Goal: Task Accomplishment & Management: Manage account settings

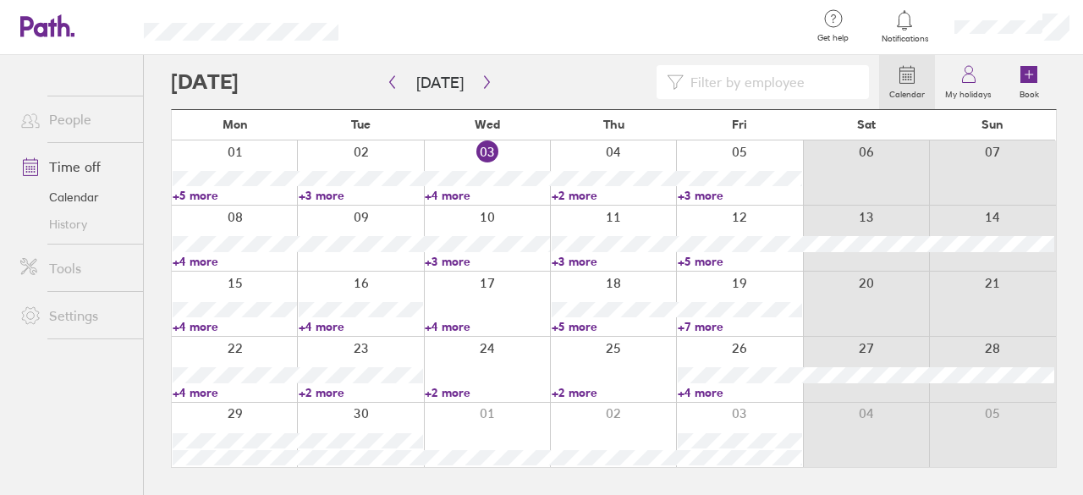
click at [593, 258] on link "+3 more" at bounding box center [614, 261] width 124 height 15
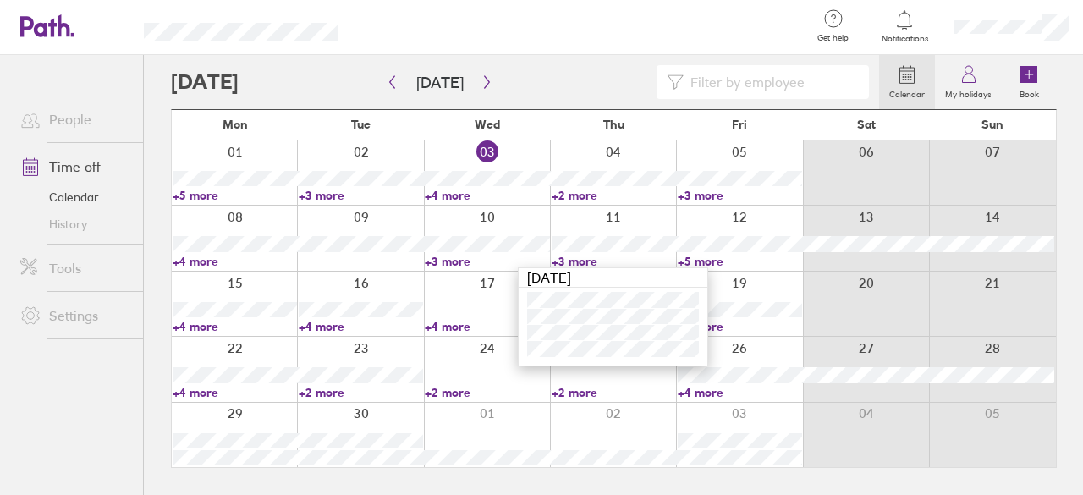
click at [593, 258] on link "+3 more" at bounding box center [614, 261] width 124 height 15
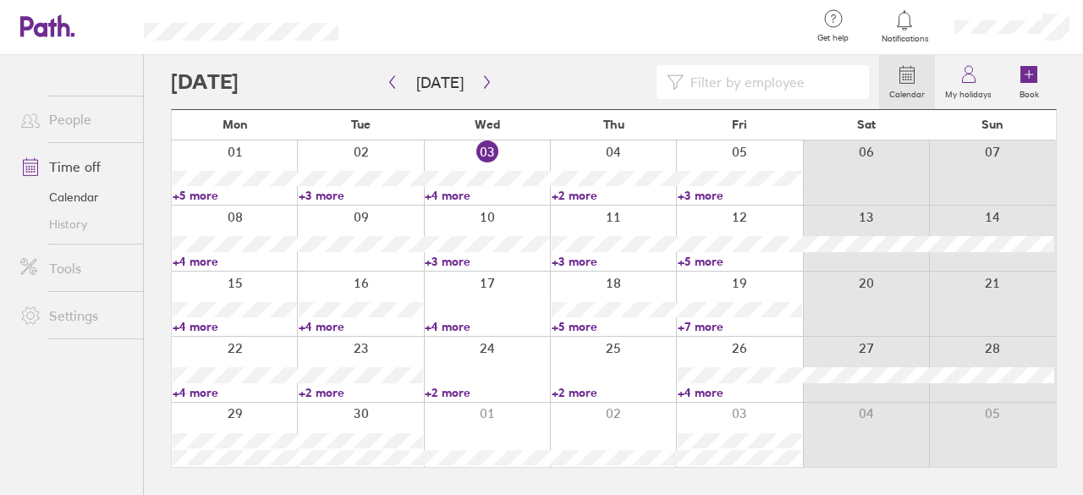
click at [328, 324] on link "+4 more" at bounding box center [361, 326] width 124 height 15
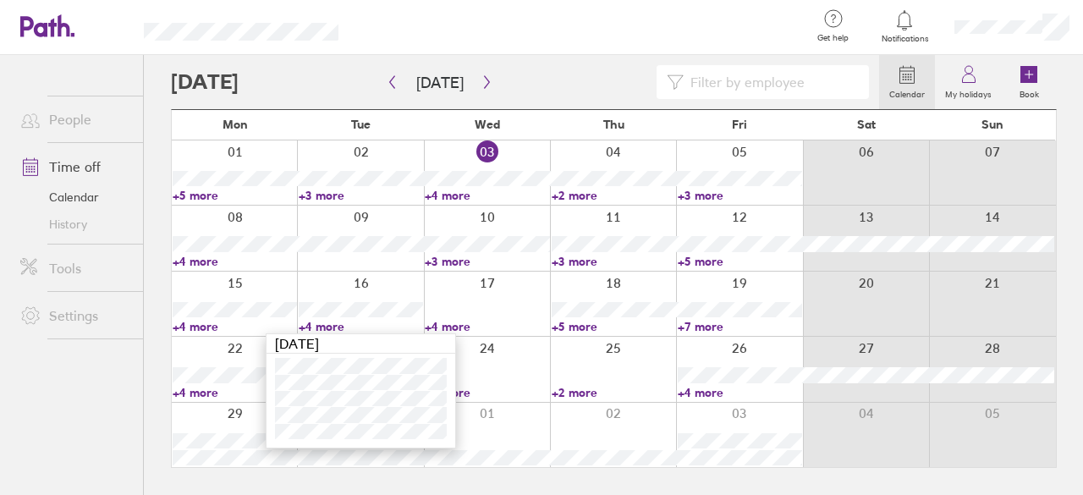
click at [436, 322] on link "+4 more" at bounding box center [487, 326] width 124 height 15
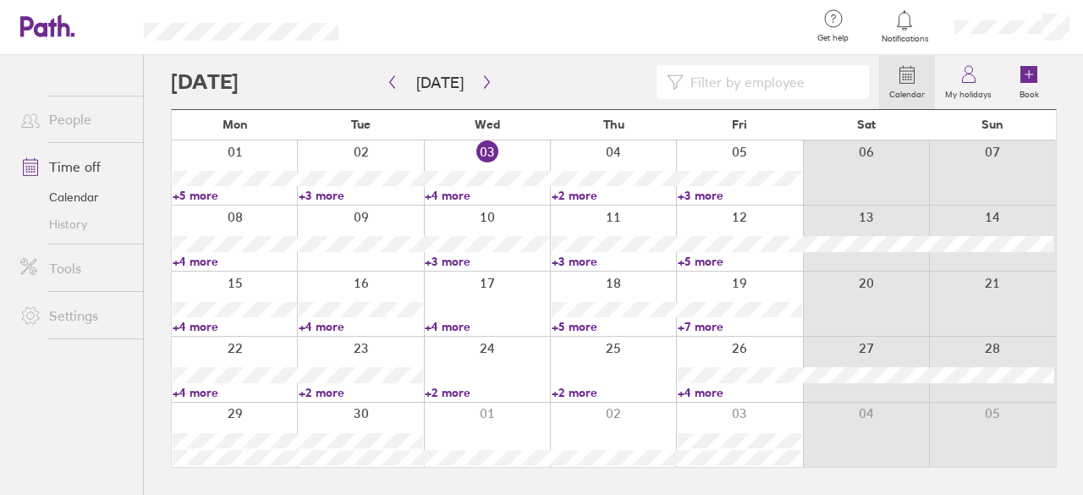
click at [436, 322] on link "+4 more" at bounding box center [487, 326] width 124 height 15
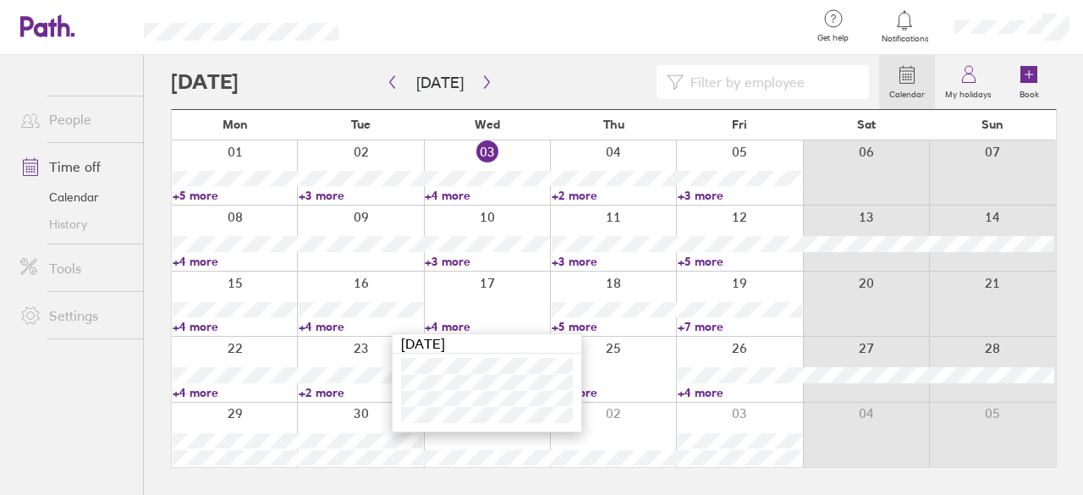
click at [436, 322] on link "+4 more" at bounding box center [487, 326] width 124 height 15
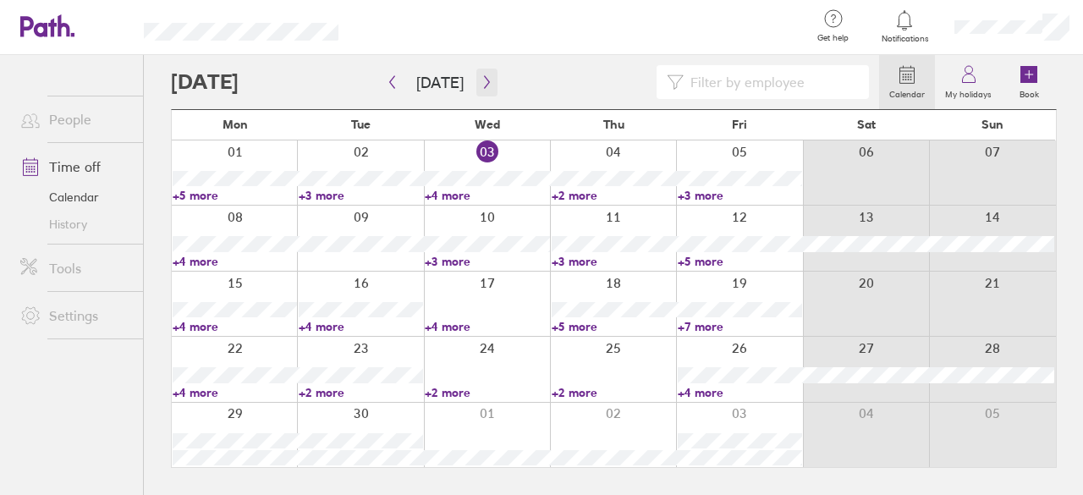
click at [482, 74] on button "button" at bounding box center [486, 83] width 21 height 28
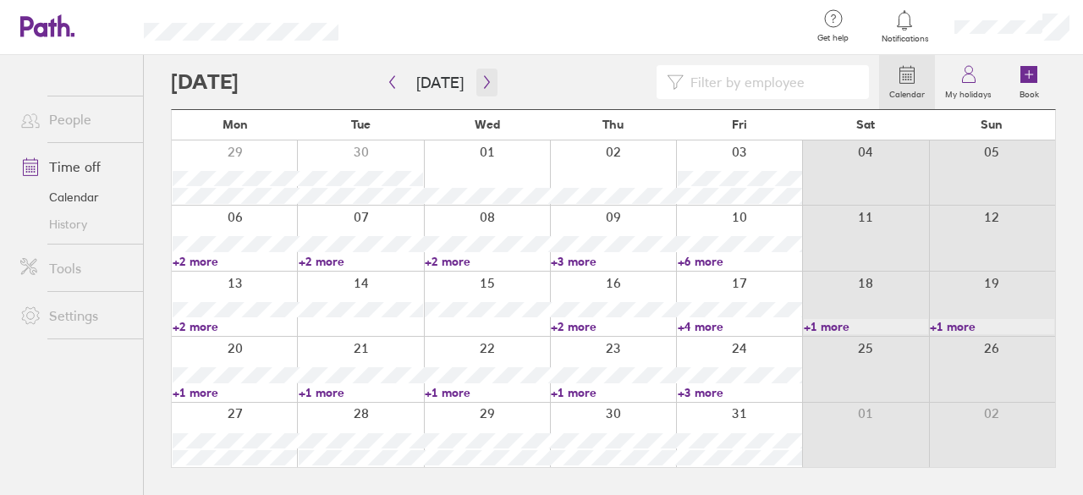
click at [484, 83] on icon "button" at bounding box center [486, 82] width 5 height 13
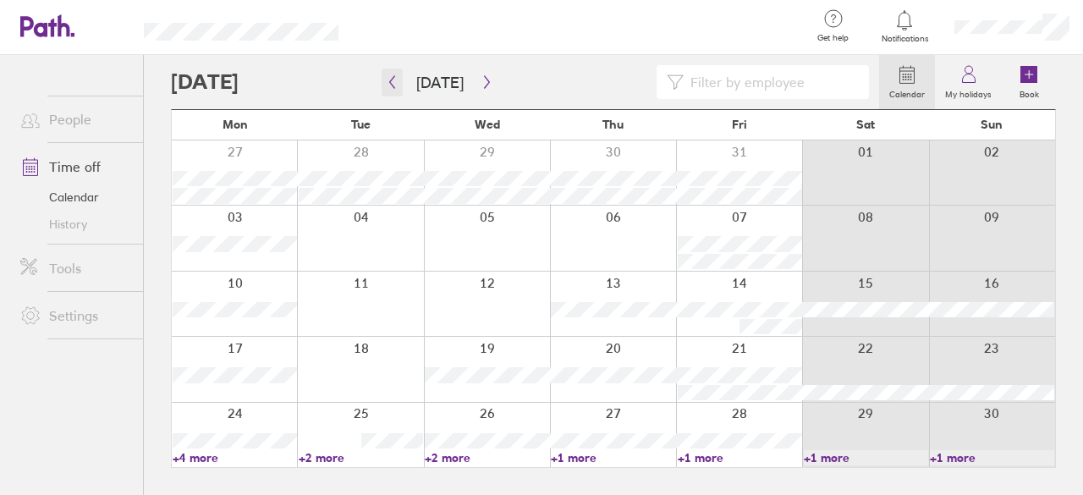
click at [398, 87] on icon "button" at bounding box center [392, 82] width 13 height 14
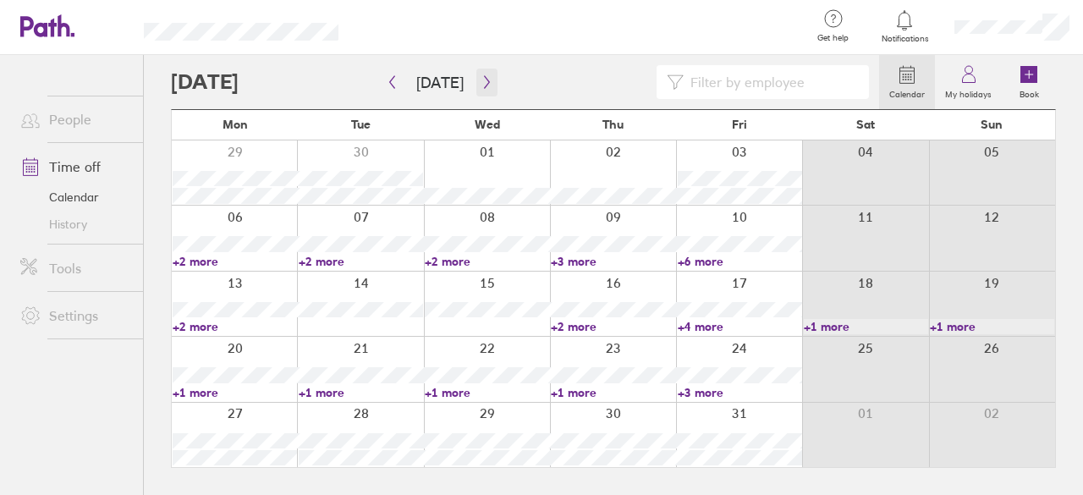
click at [490, 75] on button "button" at bounding box center [486, 83] width 21 height 28
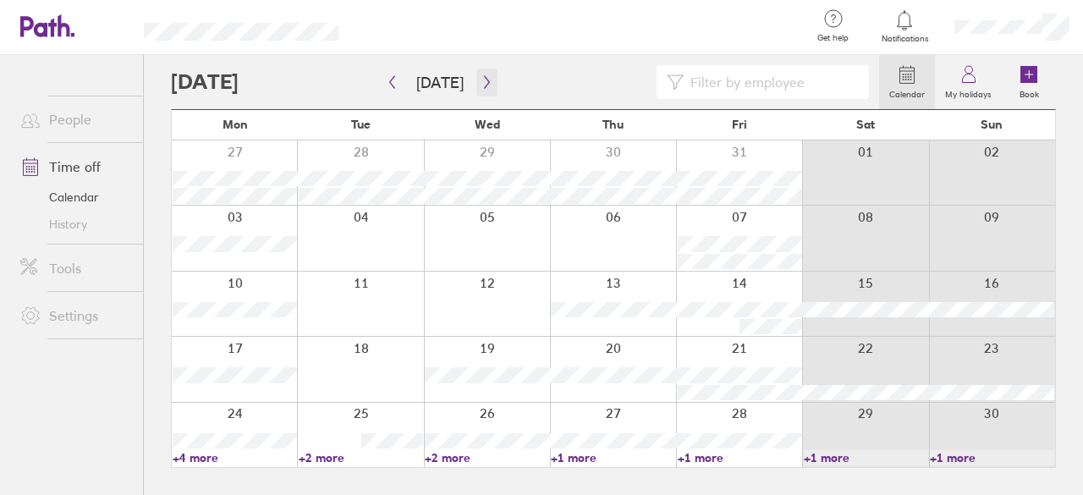
click at [482, 90] on button "button" at bounding box center [486, 83] width 21 height 28
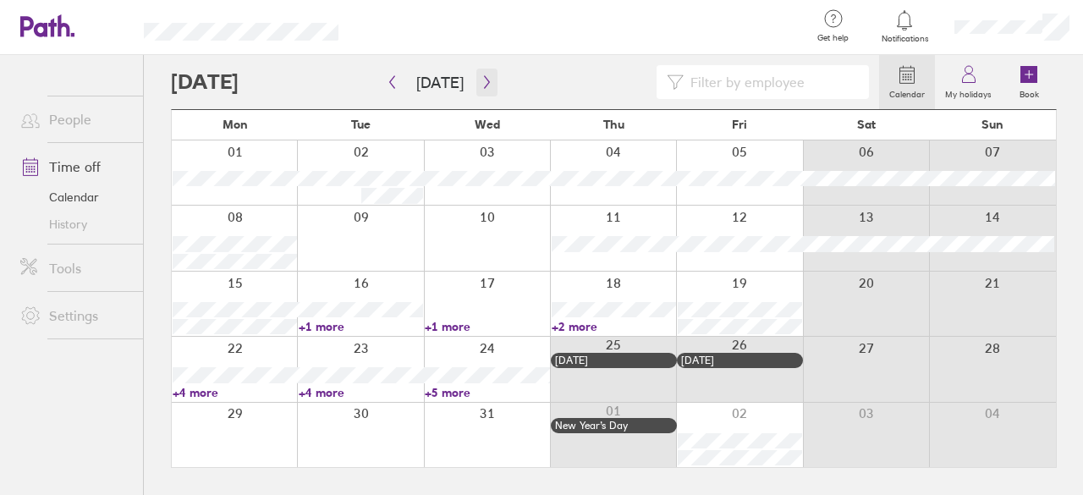
click at [484, 91] on button "button" at bounding box center [486, 83] width 21 height 28
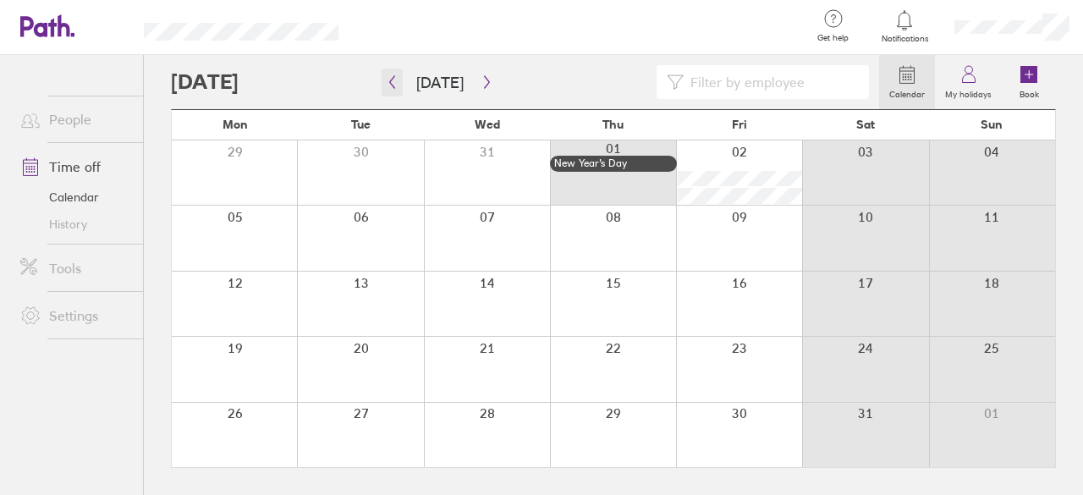
click at [390, 85] on icon "button" at bounding box center [392, 82] width 13 height 14
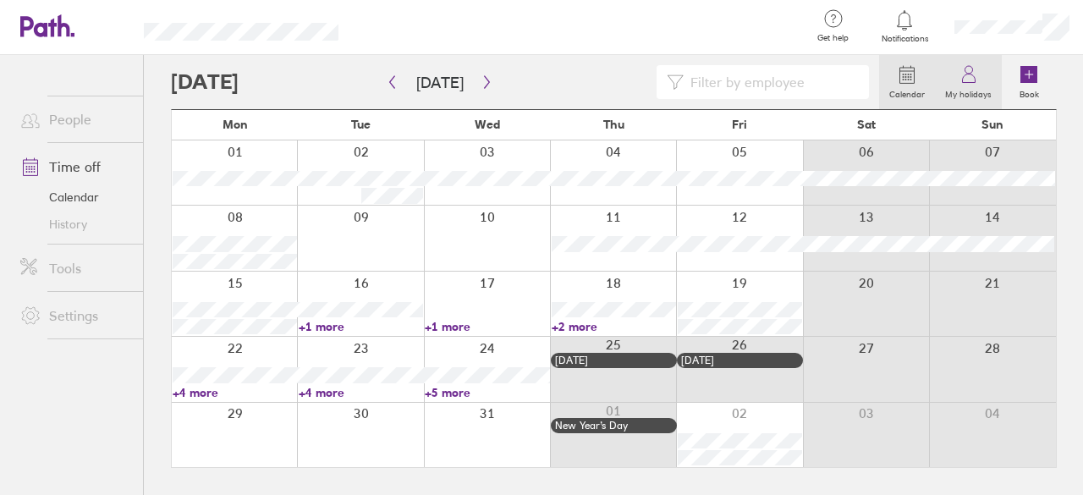
click at [972, 85] on label "My holidays" at bounding box center [968, 92] width 67 height 15
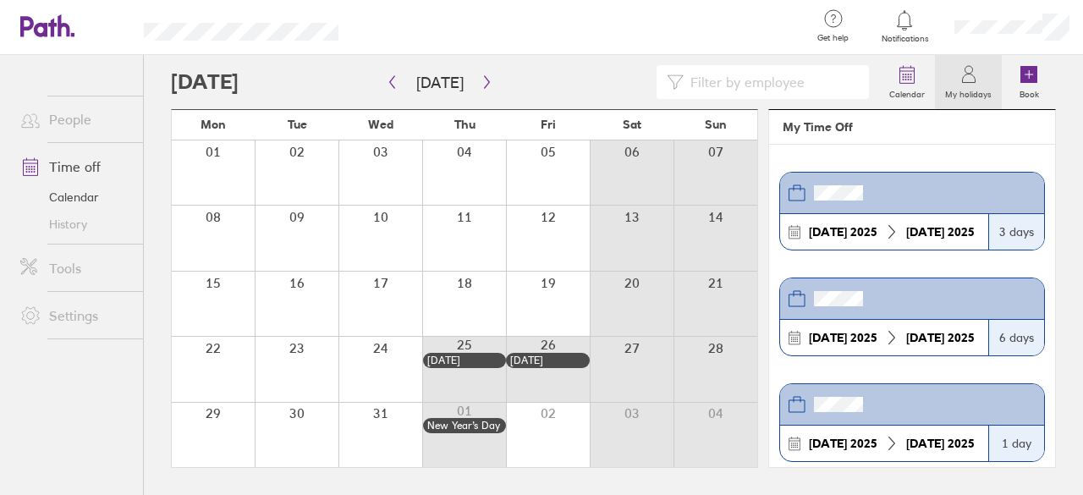
click at [78, 193] on link "Calendar" at bounding box center [75, 197] width 136 height 27
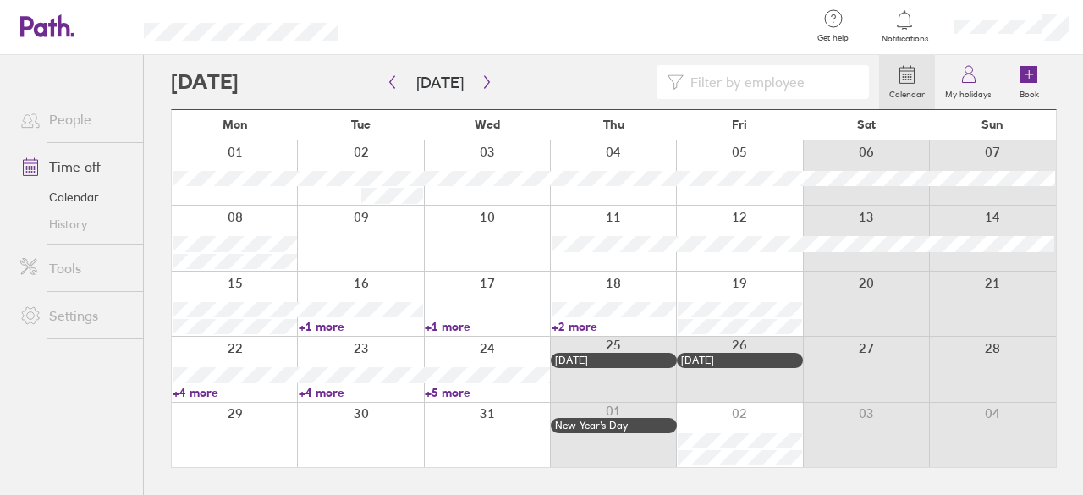
click at [83, 162] on link "Time off" at bounding box center [75, 167] width 136 height 34
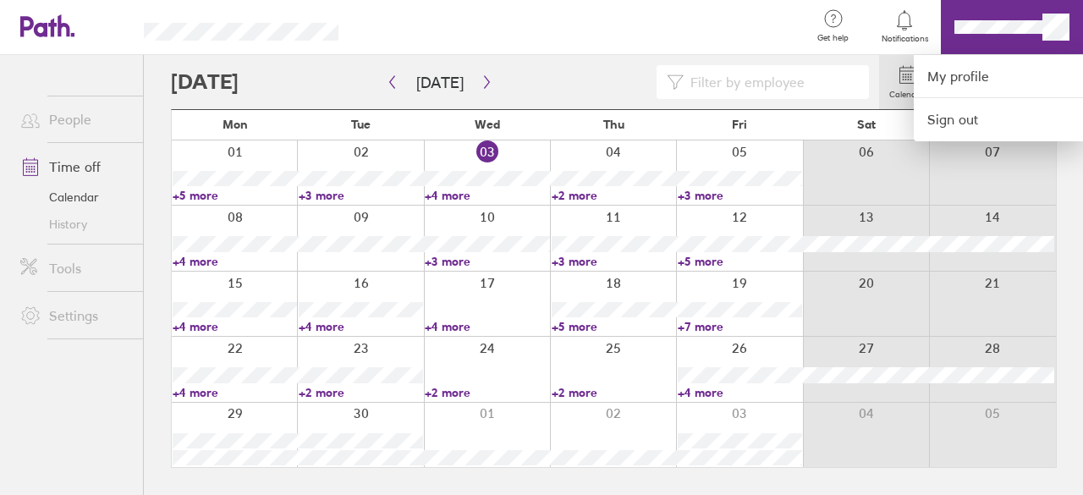
click at [1003, 19] on div at bounding box center [541, 247] width 1083 height 495
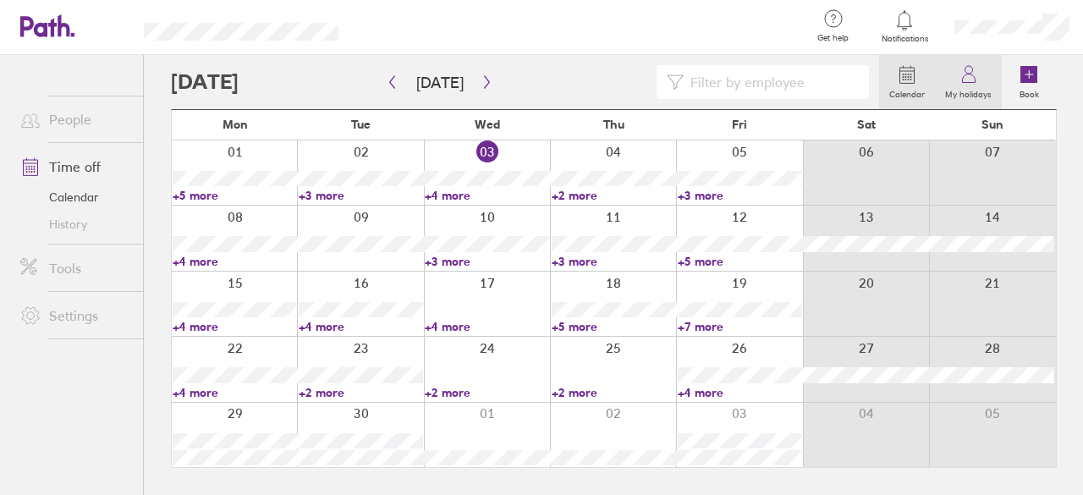
click at [976, 79] on icon at bounding box center [968, 74] width 20 height 20
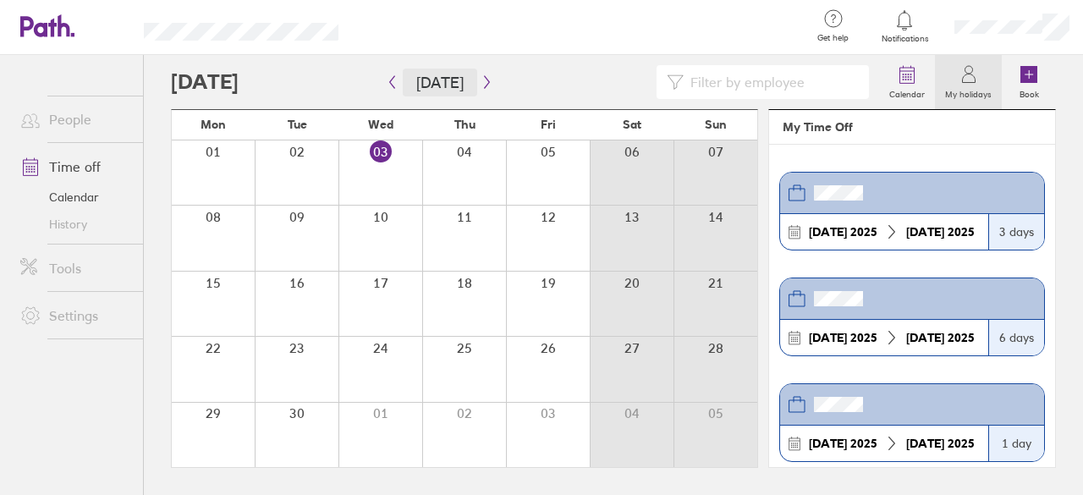
click at [403, 78] on button "[DATE]" at bounding box center [440, 83] width 74 height 28
click at [903, 82] on icon at bounding box center [907, 74] width 20 height 20
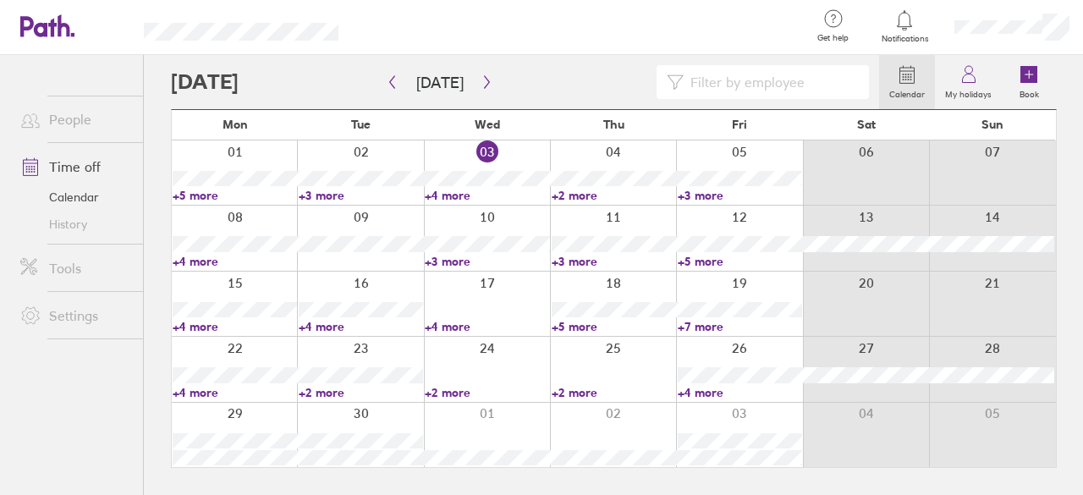
click at [590, 323] on link "+5 more" at bounding box center [614, 326] width 124 height 15
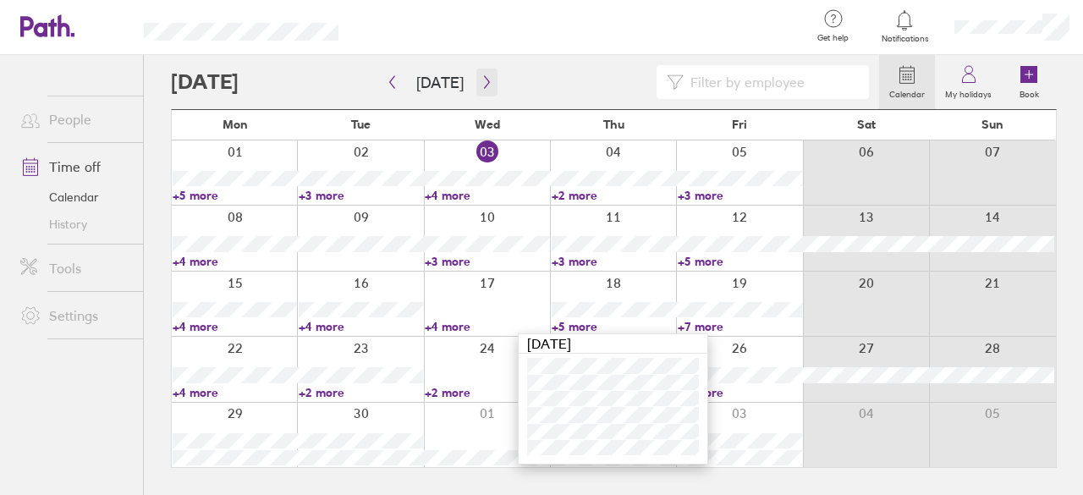
click at [484, 78] on icon "button" at bounding box center [486, 82] width 13 height 14
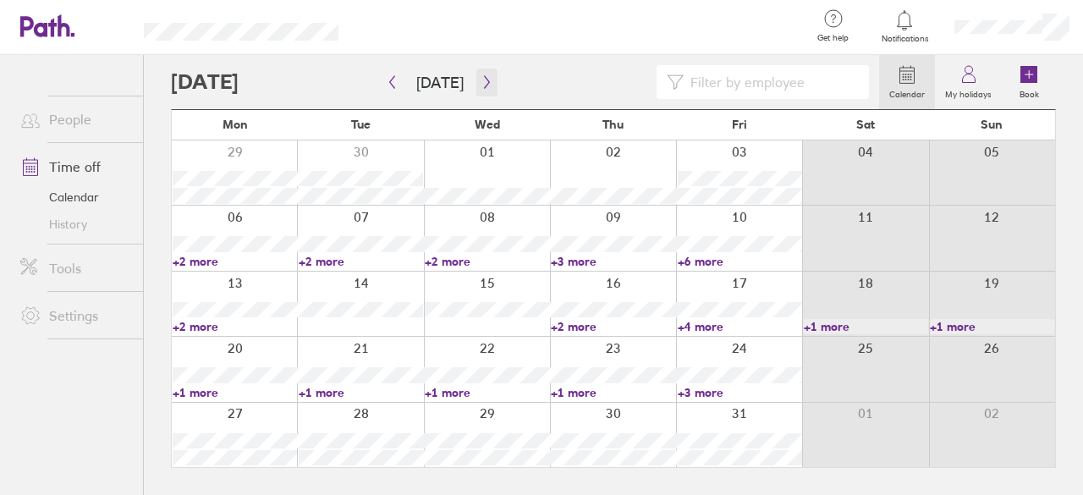
click at [484, 78] on icon "button" at bounding box center [486, 82] width 13 height 14
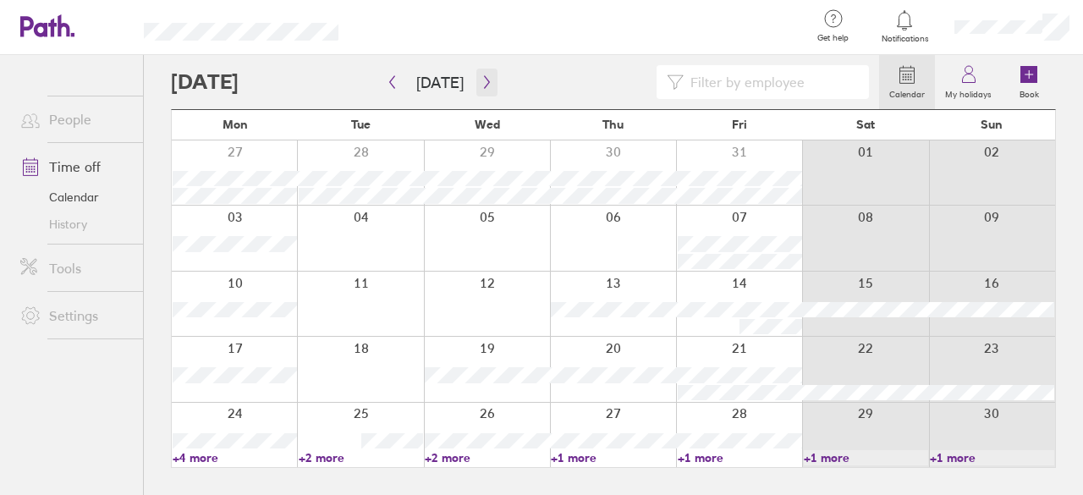
click at [477, 90] on button "button" at bounding box center [486, 83] width 21 height 28
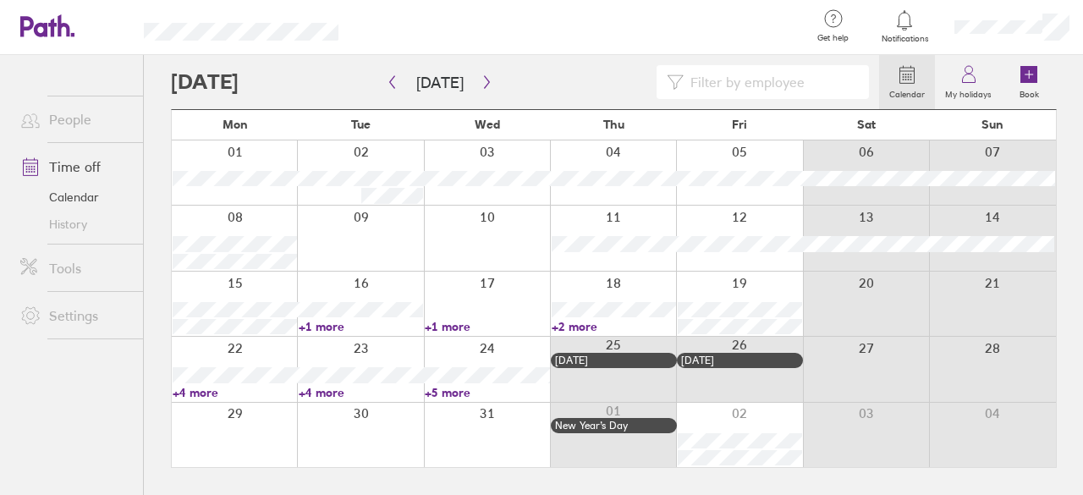
click at [436, 388] on link "+5 more" at bounding box center [487, 392] width 124 height 15
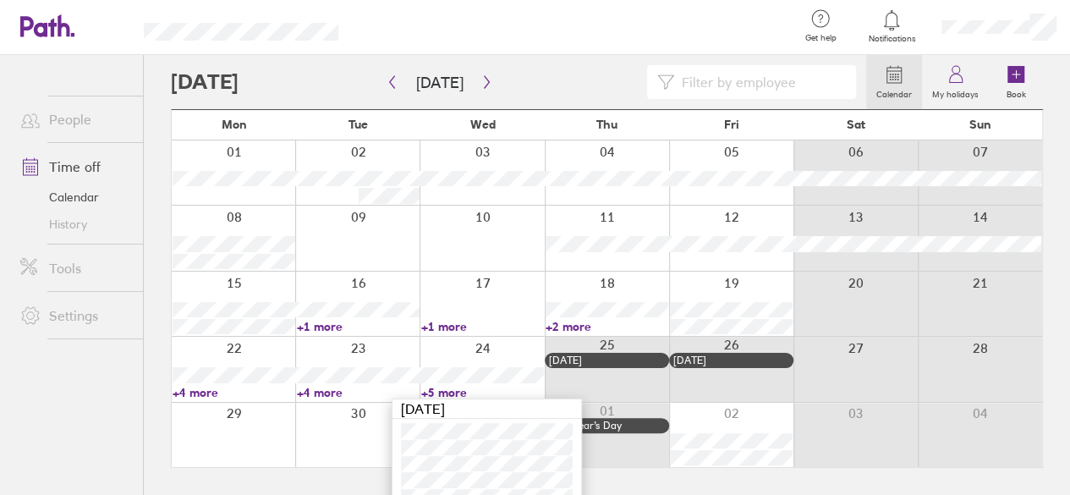
scroll to position [34, 0]
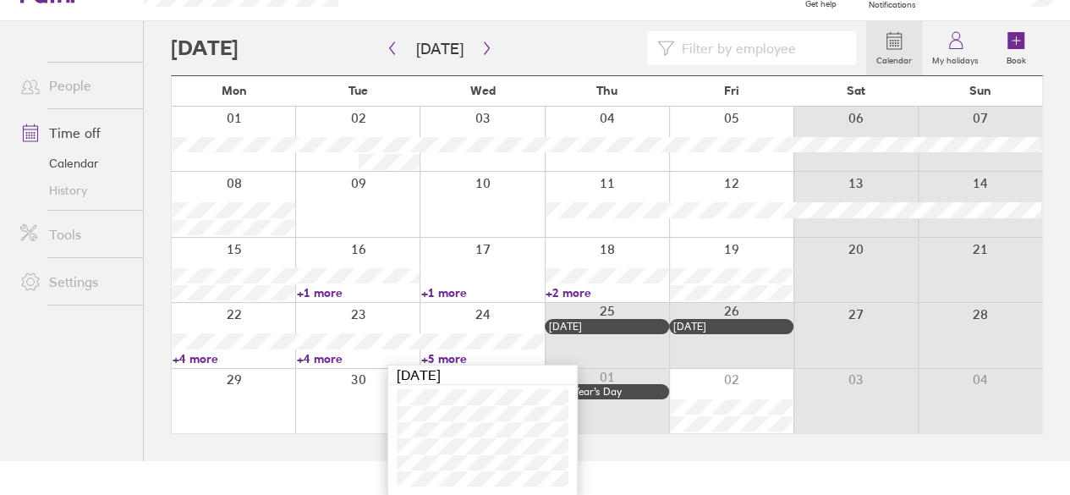
click at [441, 358] on link "+5 more" at bounding box center [482, 358] width 123 height 15
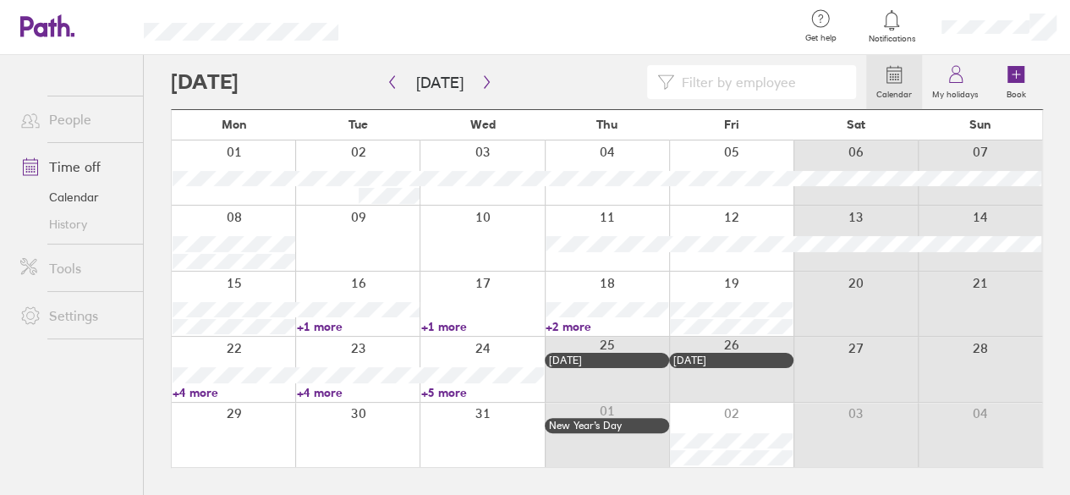
scroll to position [0, 0]
click at [329, 322] on link "+1 more" at bounding box center [361, 326] width 124 height 15
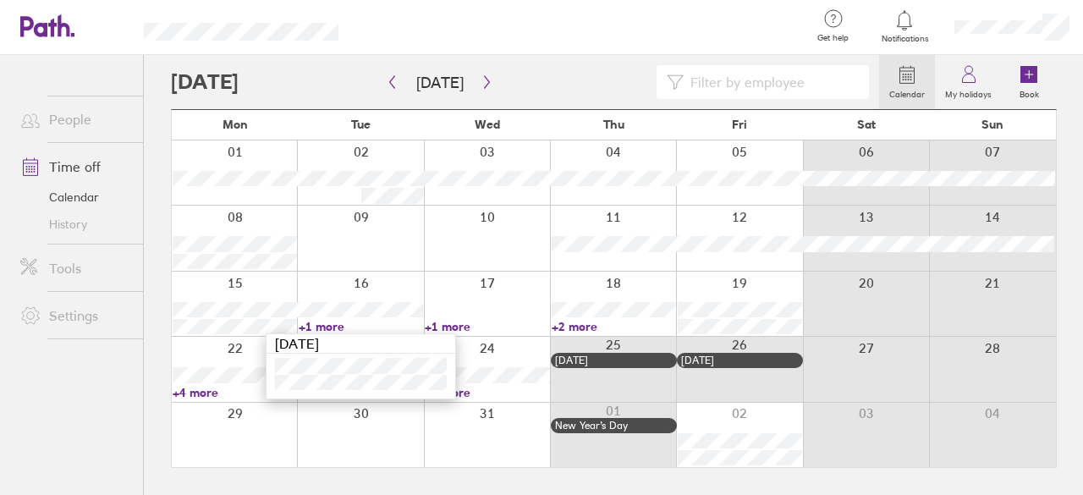
click at [329, 322] on link "+1 more" at bounding box center [361, 326] width 124 height 15
click at [210, 387] on link "+4 more" at bounding box center [235, 392] width 124 height 15
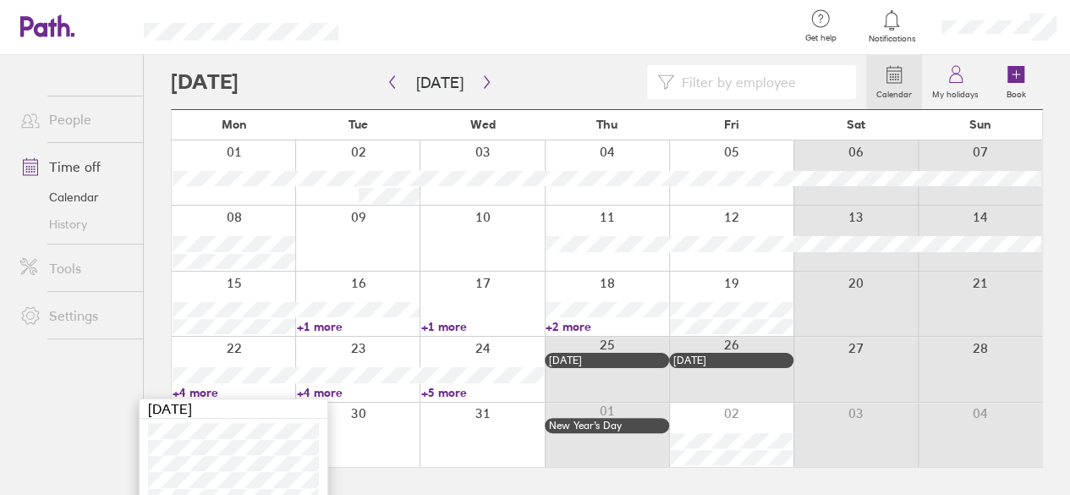
scroll to position [18, 0]
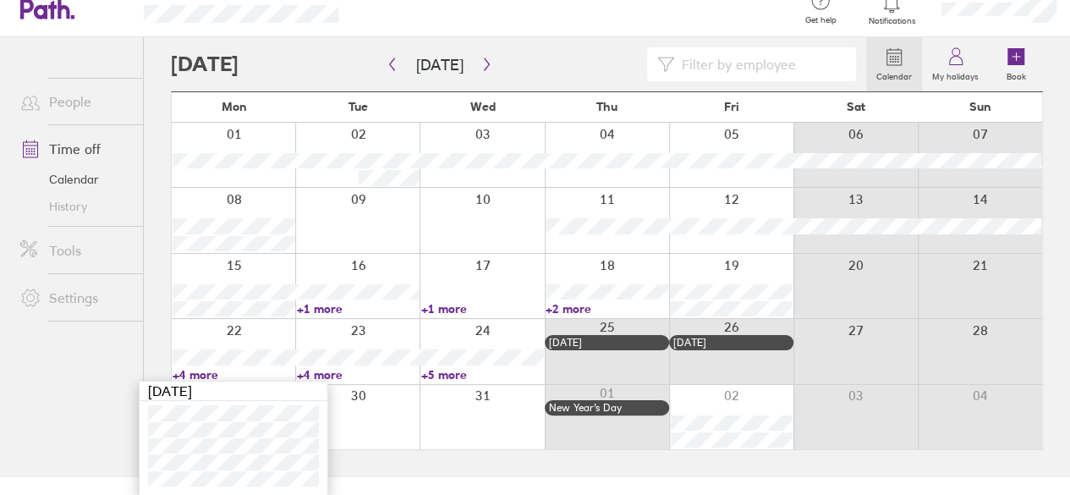
click at [213, 376] on link "+4 more" at bounding box center [234, 374] width 123 height 15
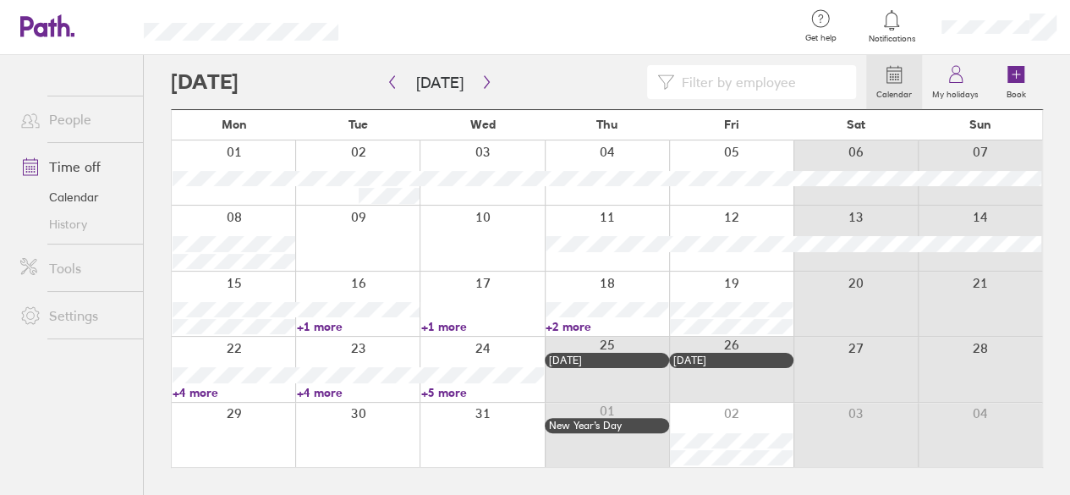
scroll to position [0, 0]
click at [438, 389] on link "+5 more" at bounding box center [487, 392] width 124 height 15
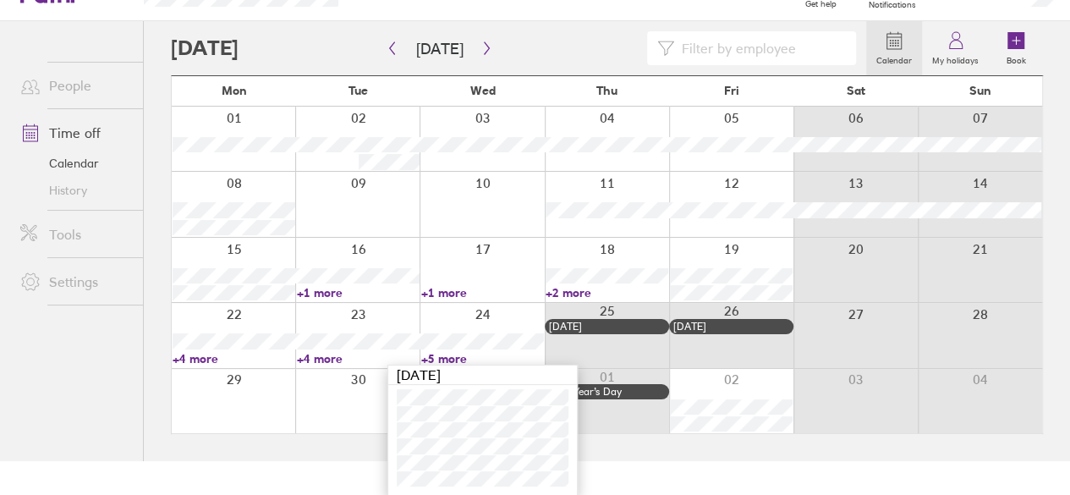
click at [430, 351] on link "+5 more" at bounding box center [482, 358] width 123 height 15
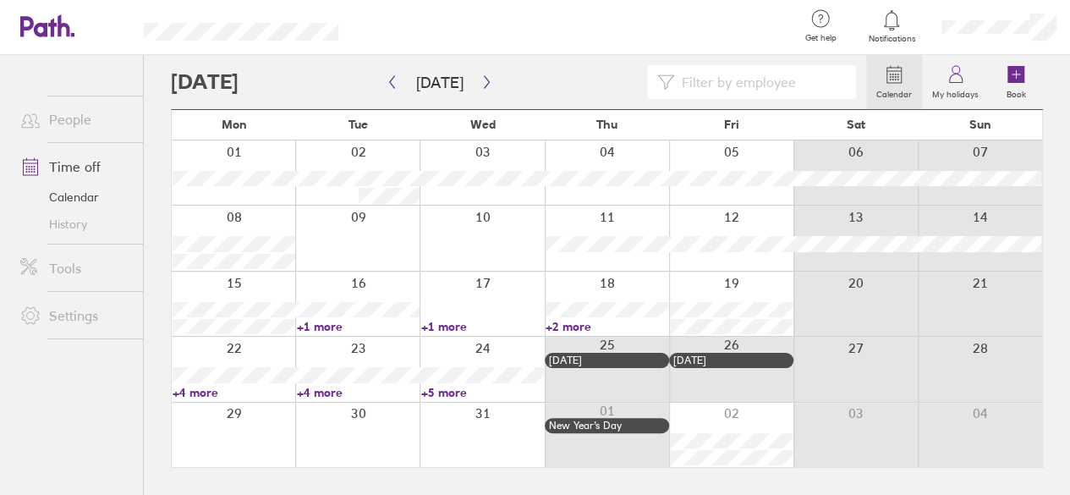
scroll to position [0, 0]
click at [321, 388] on link "+4 more" at bounding box center [361, 392] width 124 height 15
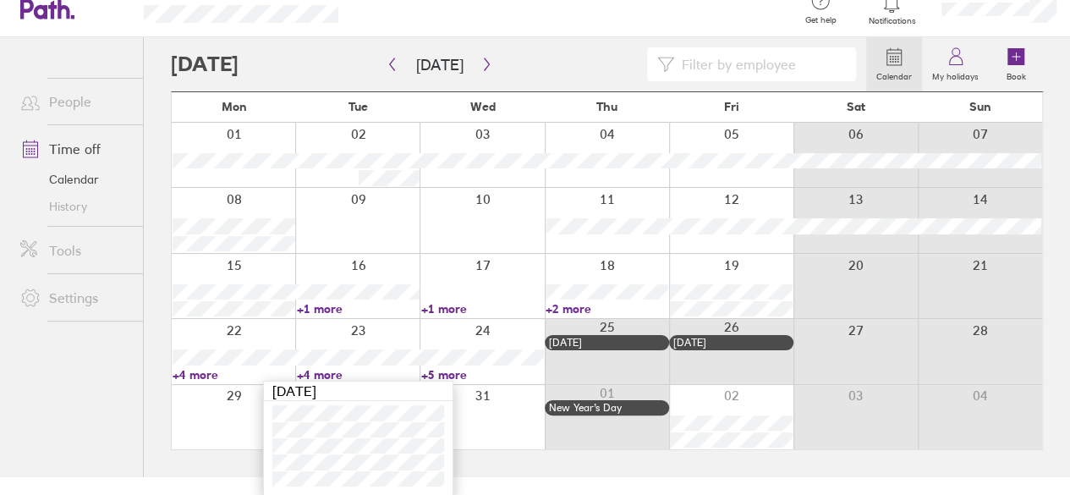
click at [327, 367] on link "+4 more" at bounding box center [358, 374] width 123 height 15
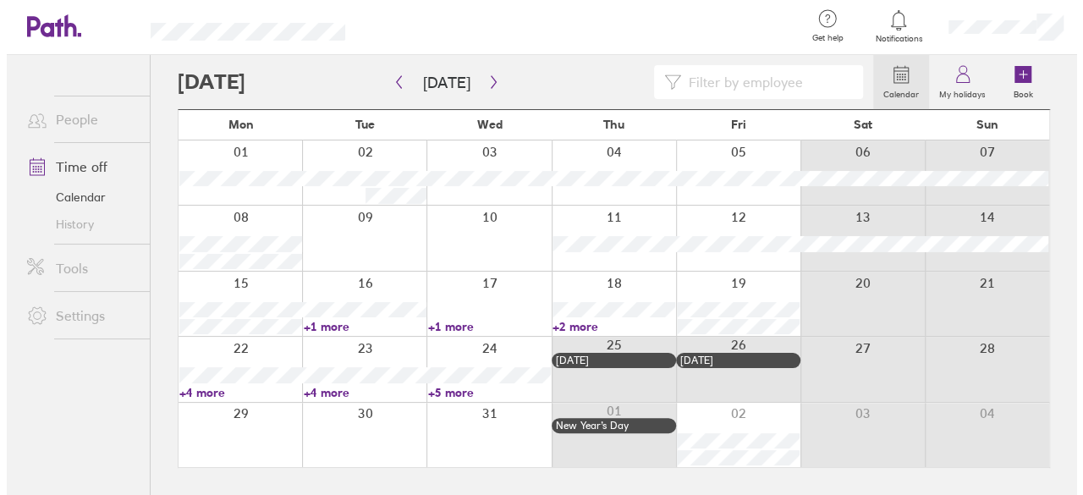
scroll to position [0, 0]
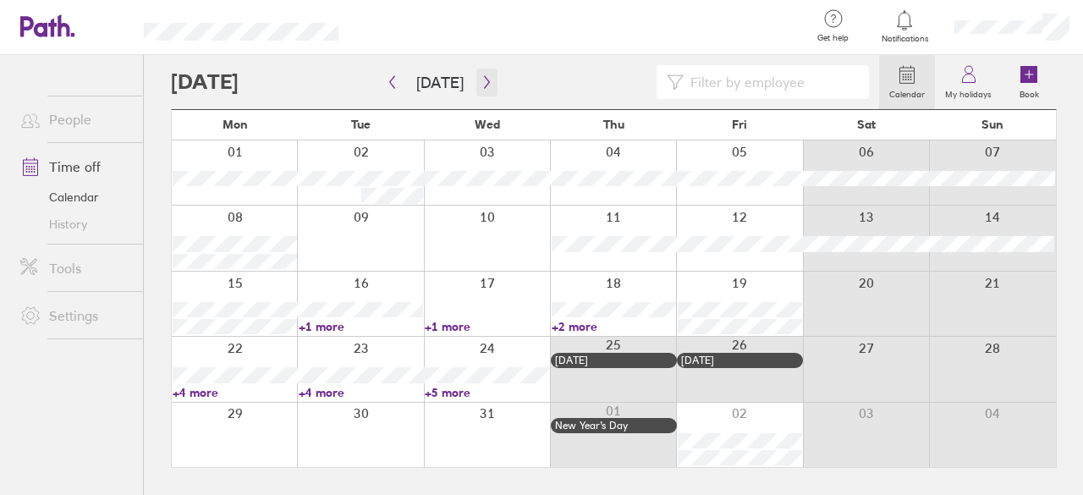
click at [480, 79] on icon "button" at bounding box center [486, 82] width 13 height 14
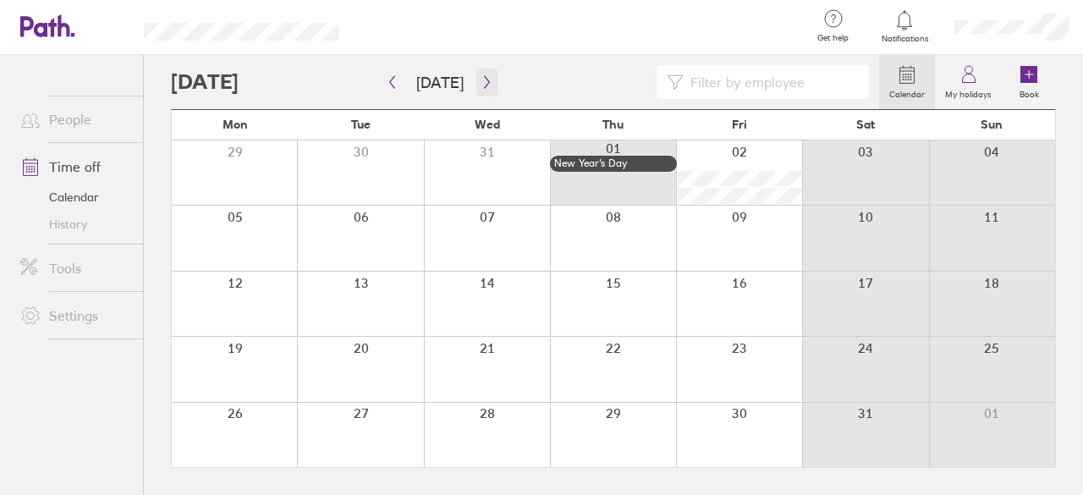
click at [486, 81] on icon "button" at bounding box center [486, 82] width 13 height 14
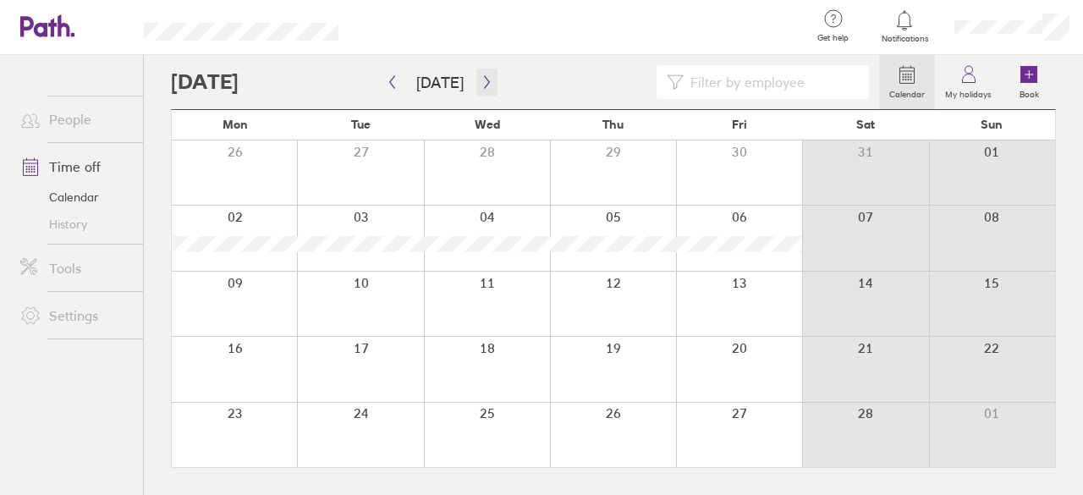
click at [486, 81] on icon "button" at bounding box center [486, 82] width 13 height 14
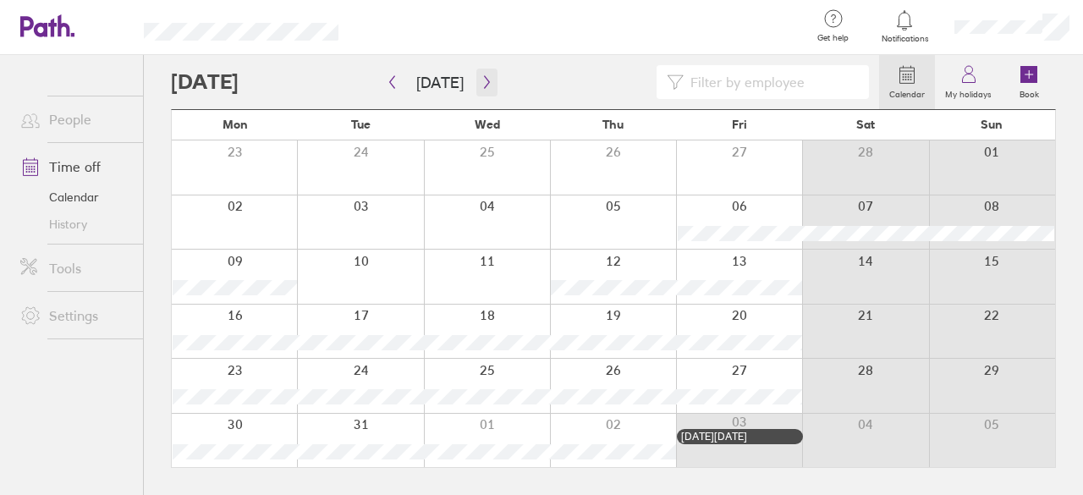
click at [483, 85] on icon "button" at bounding box center [486, 82] width 13 height 14
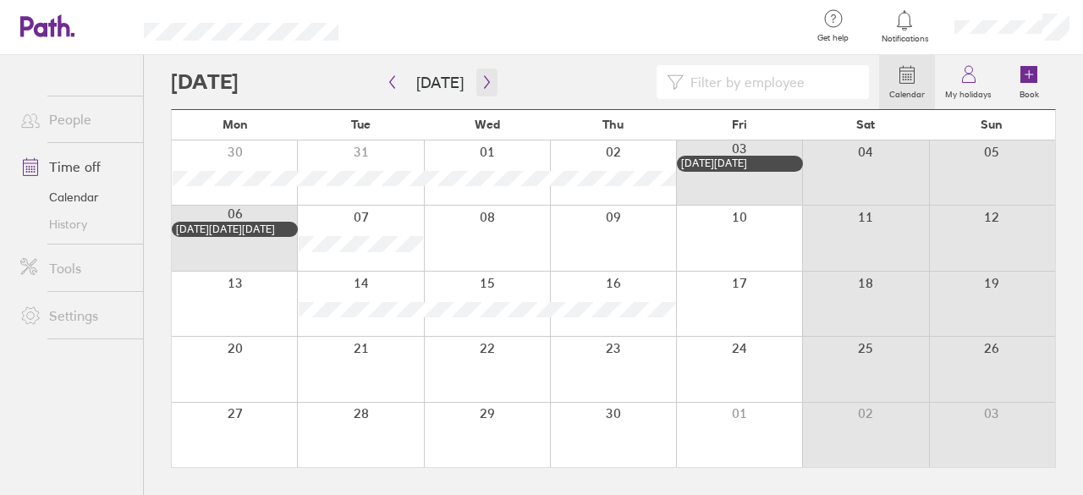
click at [486, 87] on icon "button" at bounding box center [486, 82] width 13 height 14
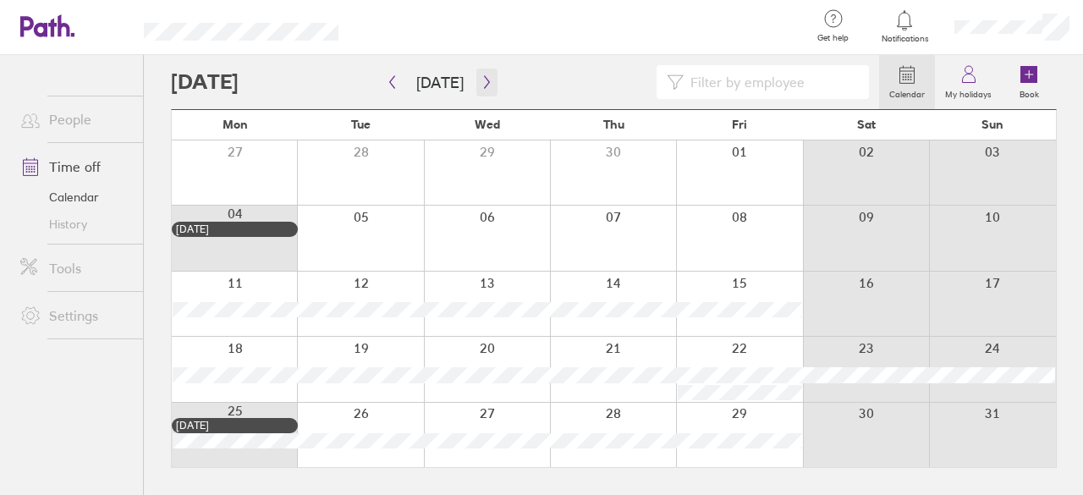
click at [485, 80] on icon "button" at bounding box center [486, 82] width 13 height 14
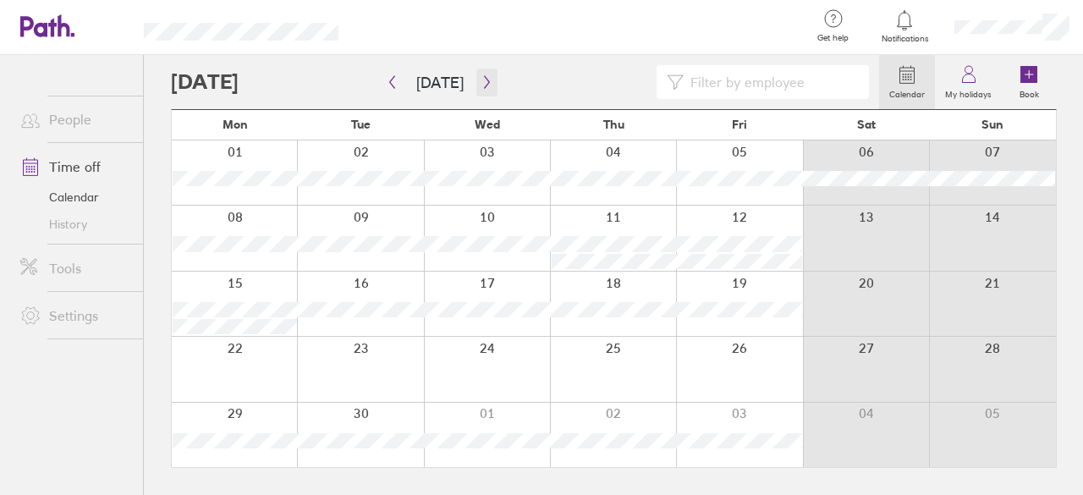
click at [485, 80] on icon "button" at bounding box center [486, 82] width 13 height 14
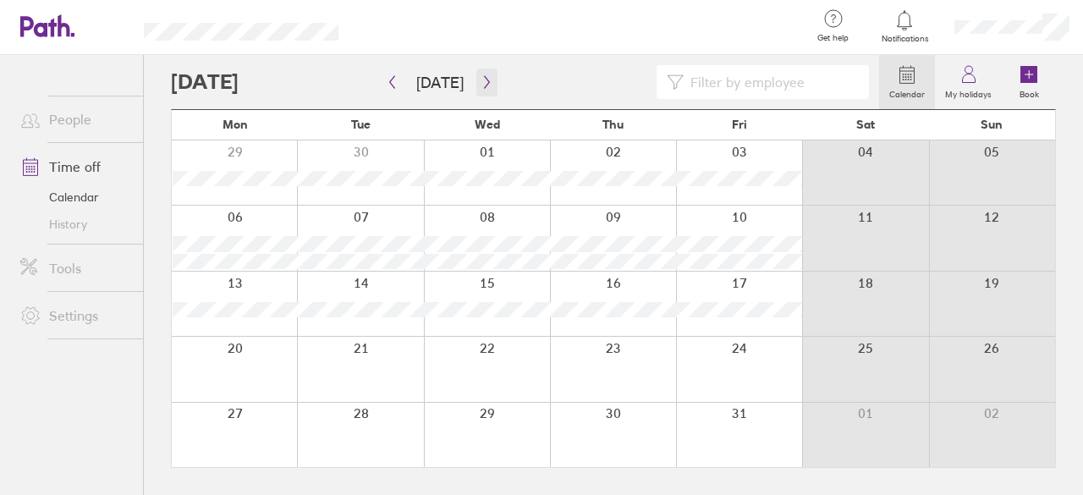
click at [485, 80] on icon "button" at bounding box center [486, 82] width 13 height 14
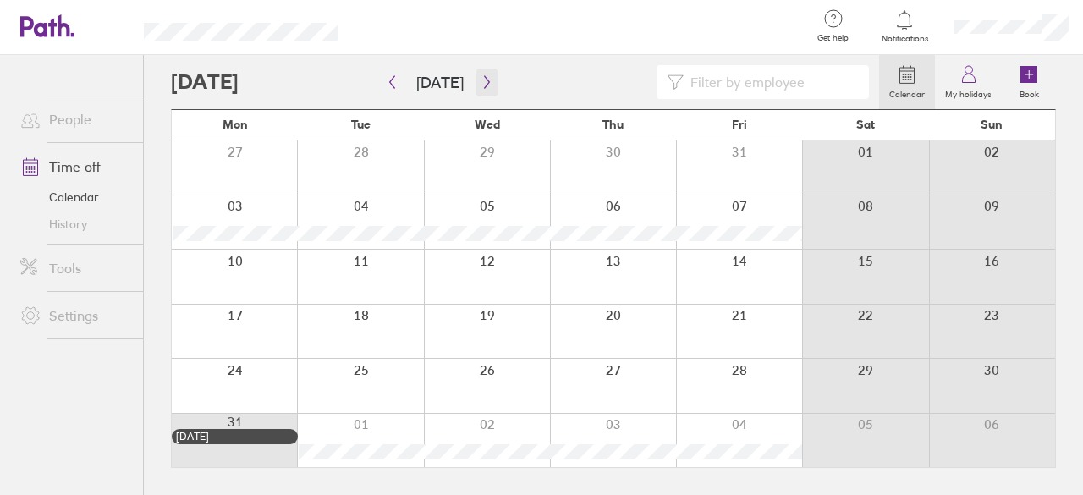
click at [484, 82] on icon "button" at bounding box center [486, 82] width 5 height 13
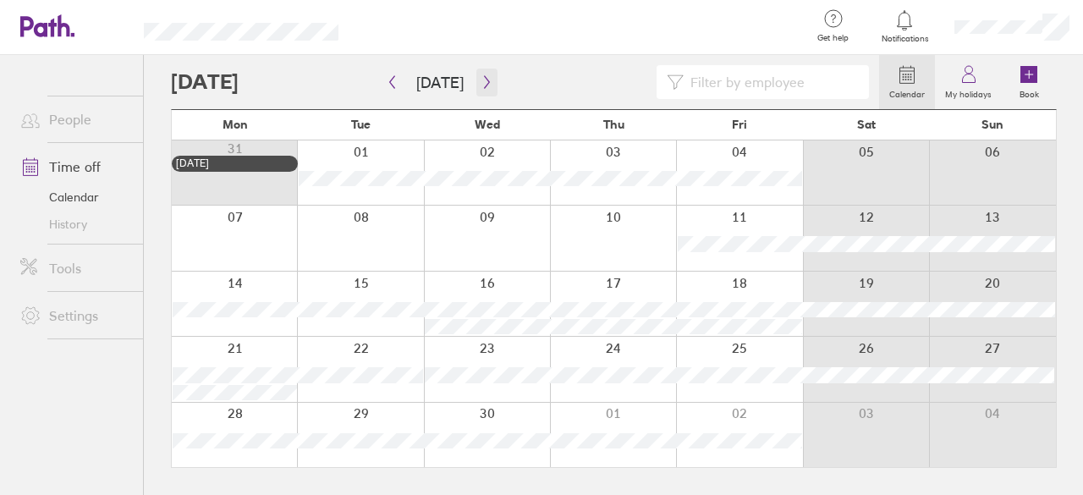
click at [484, 82] on icon "button" at bounding box center [486, 82] width 5 height 13
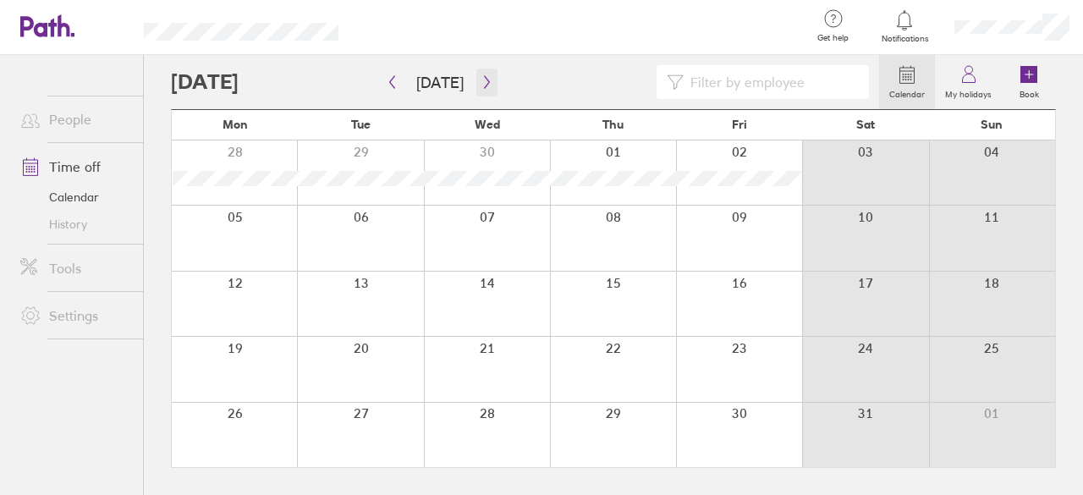
click at [484, 82] on icon "button" at bounding box center [486, 82] width 5 height 13
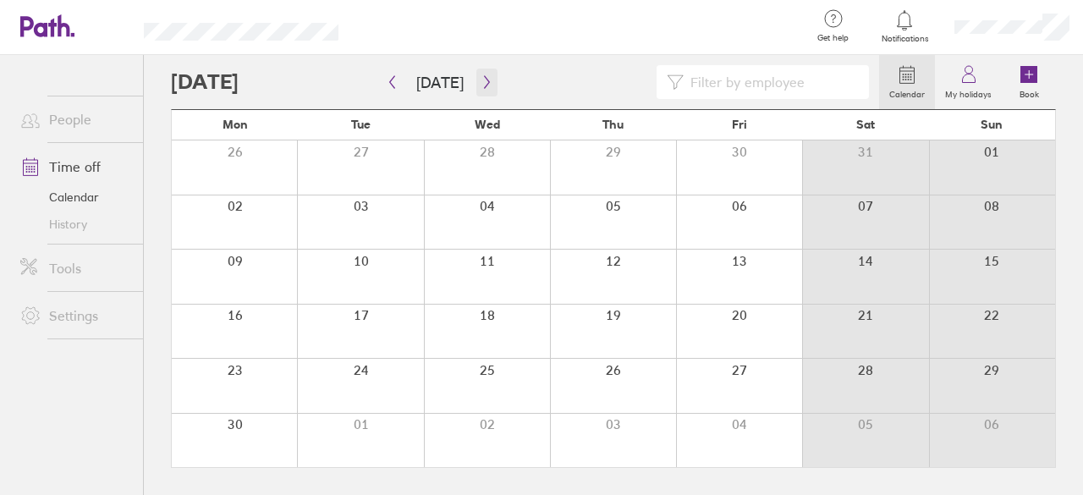
click at [489, 87] on button "button" at bounding box center [486, 83] width 21 height 28
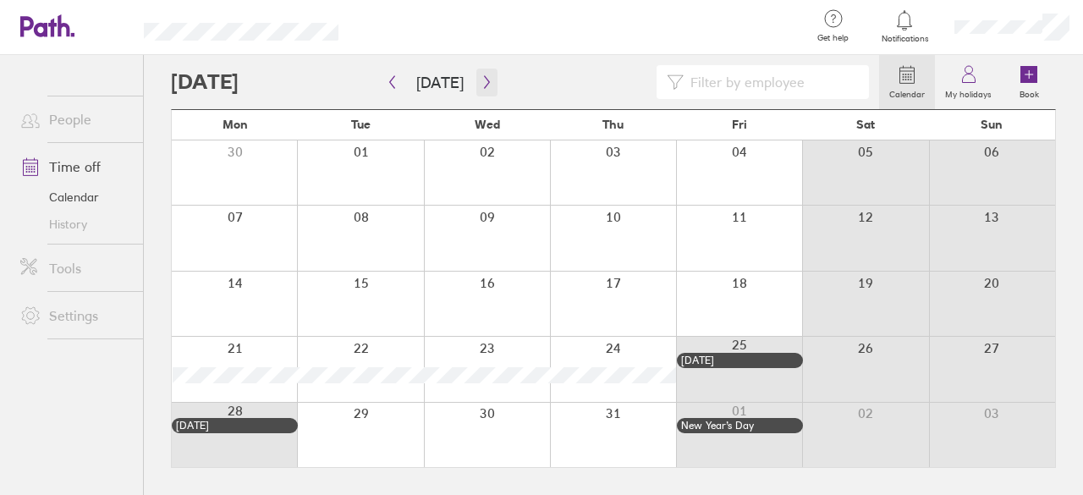
click at [489, 87] on button "button" at bounding box center [486, 83] width 21 height 28
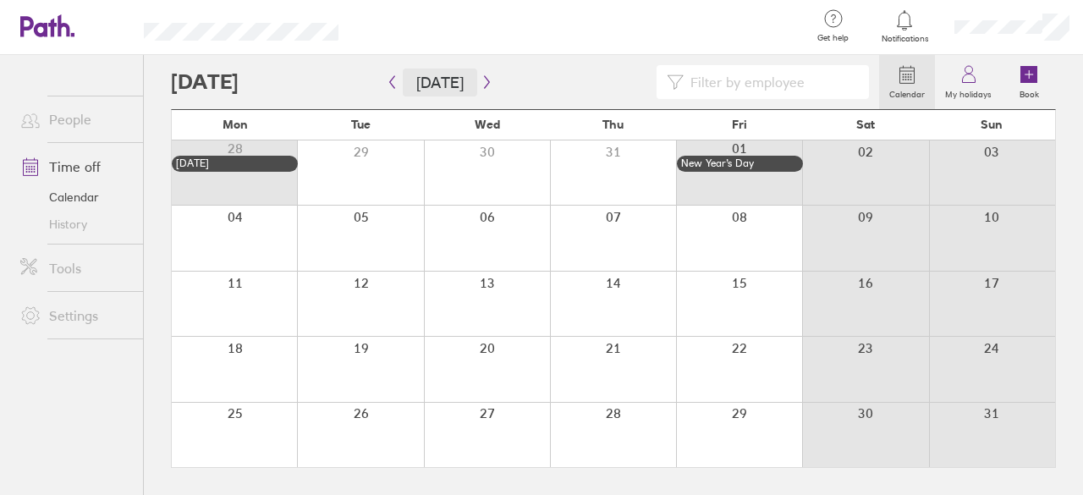
click at [433, 77] on button "[DATE]" at bounding box center [440, 83] width 74 height 28
